Goal: Task Accomplishment & Management: Use online tool/utility

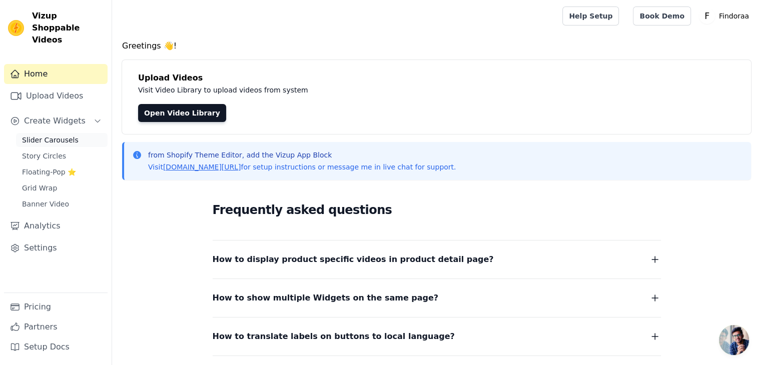
click at [40, 135] on span "Slider Carousels" at bounding box center [50, 140] width 57 height 10
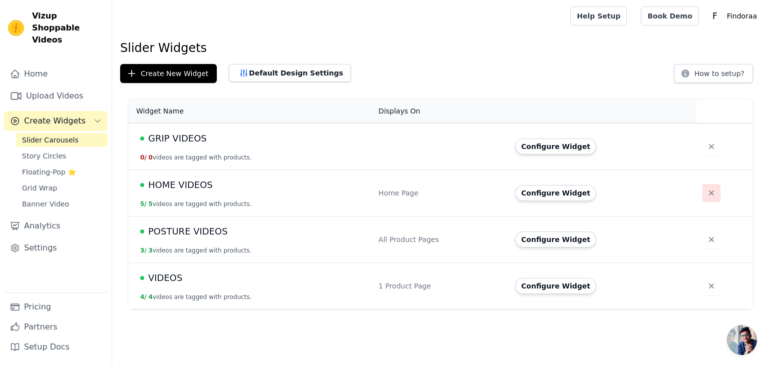
click at [707, 189] on icon "button" at bounding box center [711, 193] width 10 height 10
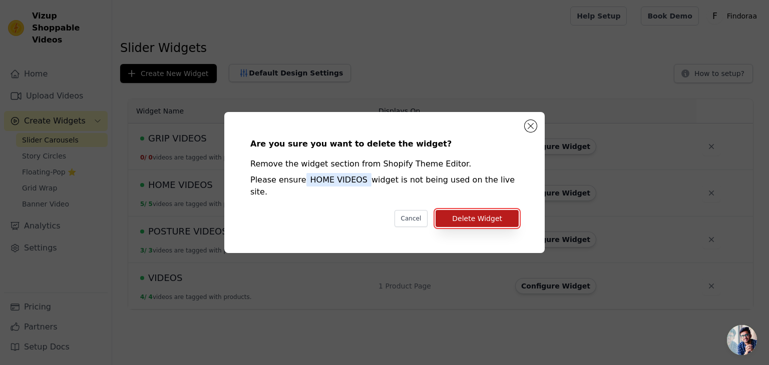
click at [503, 211] on button "Delete Widget" at bounding box center [476, 218] width 83 height 17
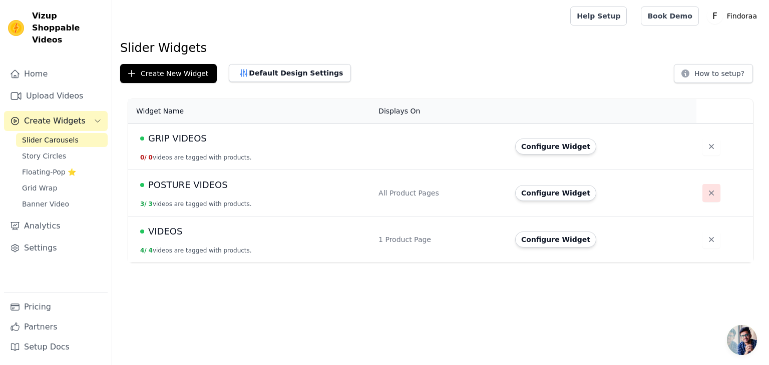
click at [706, 191] on icon "button" at bounding box center [711, 193] width 10 height 10
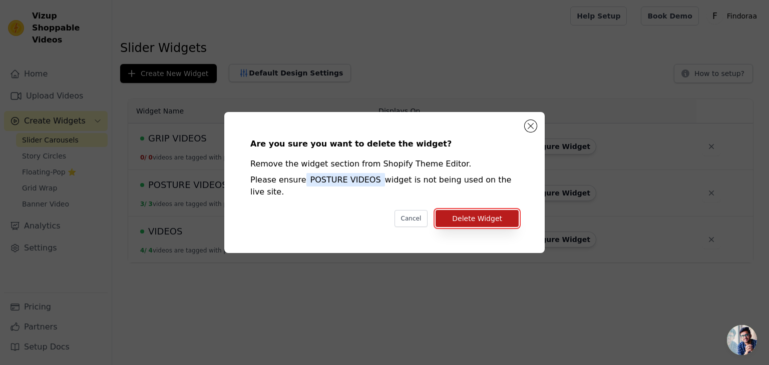
click at [502, 214] on button "Delete Widget" at bounding box center [476, 218] width 83 height 17
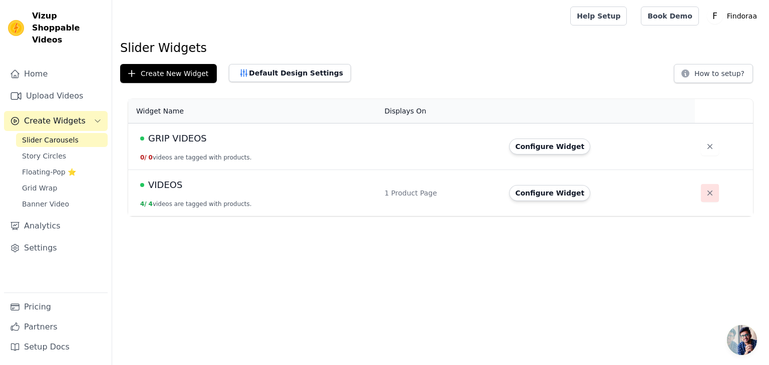
click at [705, 189] on icon "button" at bounding box center [710, 193] width 10 height 10
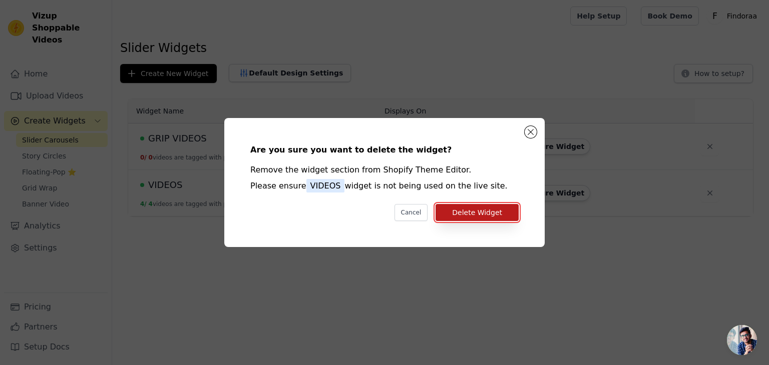
click at [486, 218] on button "Delete Widget" at bounding box center [476, 212] width 83 height 17
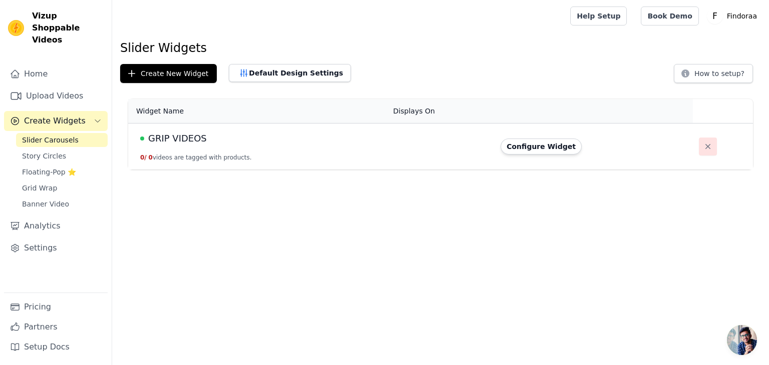
click at [705, 144] on icon "button" at bounding box center [708, 147] width 10 height 10
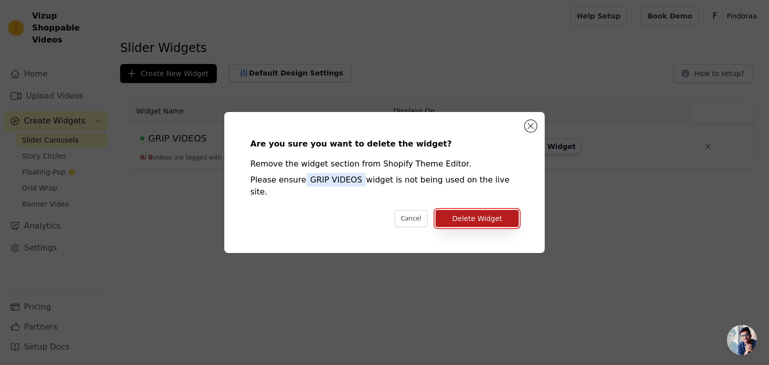
click at [497, 210] on button "Delete Widget" at bounding box center [476, 218] width 83 height 17
